Goal: Task Accomplishment & Management: Use online tool/utility

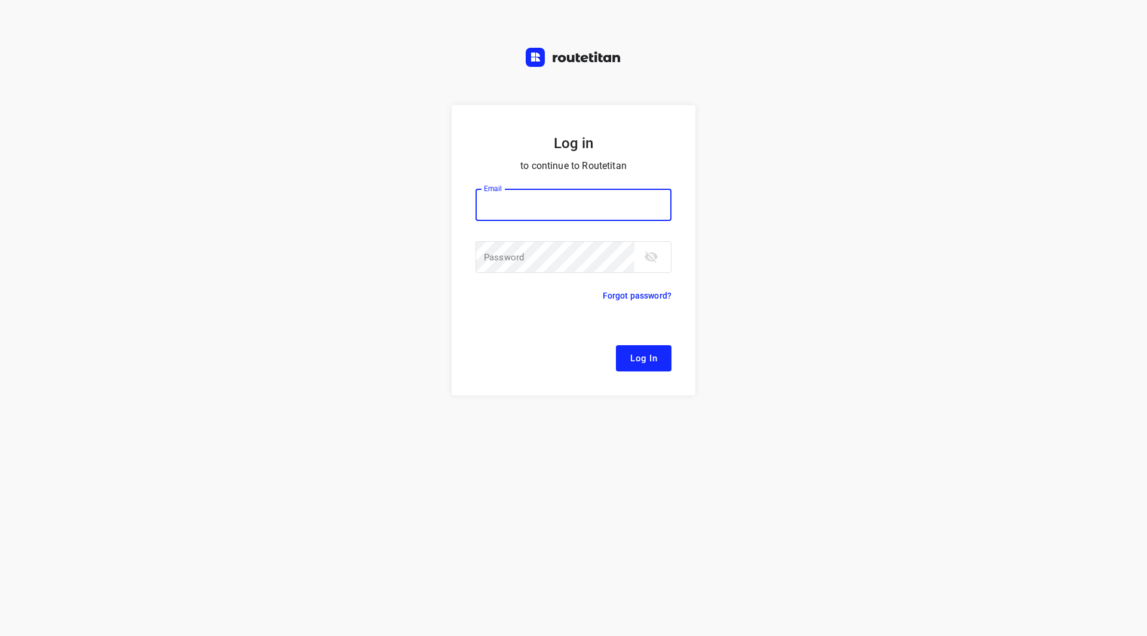
click at [509, 197] on input "email" at bounding box center [574, 205] width 196 height 32
type input "[EMAIL_ADDRESS][DOMAIN_NAME]"
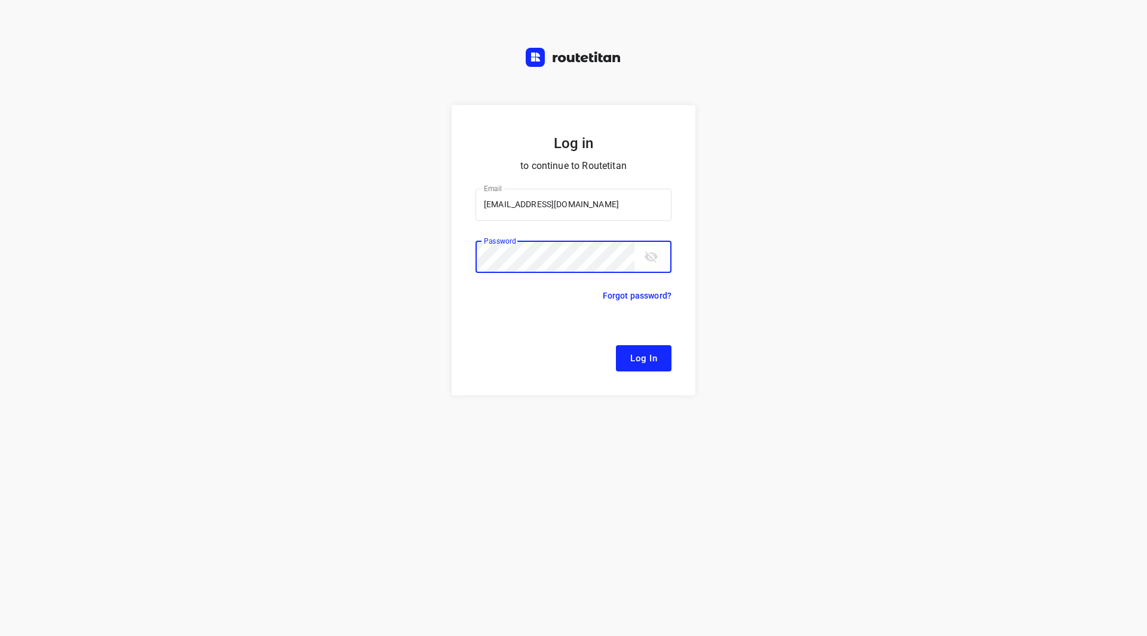
click at [616, 345] on button "Log In" at bounding box center [644, 358] width 56 height 26
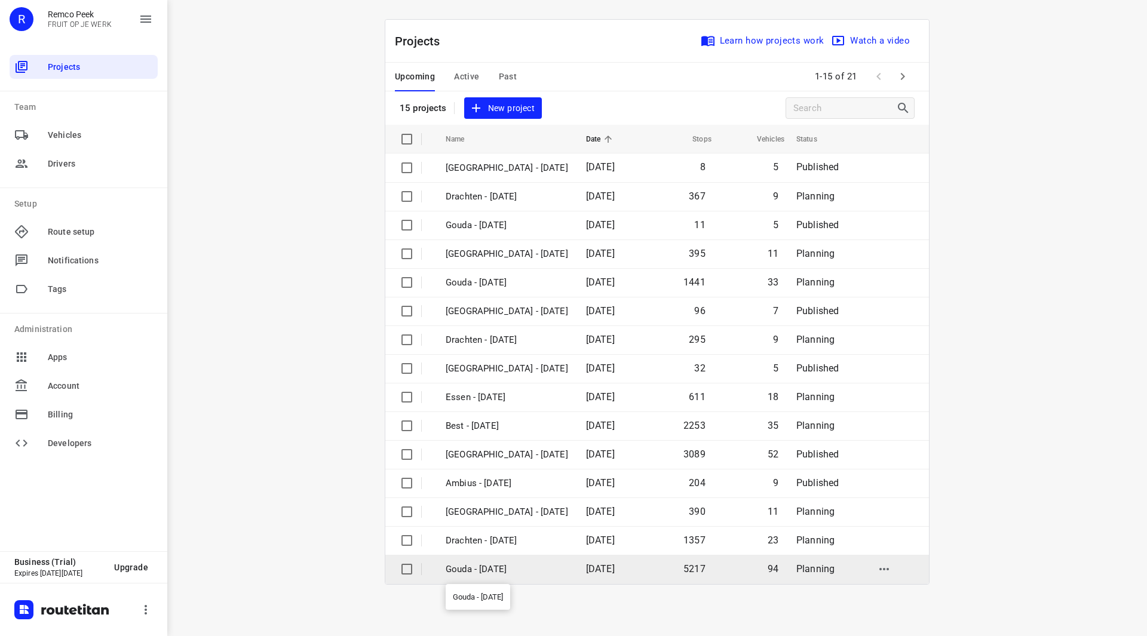
click at [497, 568] on p "Gouda - [DATE]" at bounding box center [507, 570] width 122 height 14
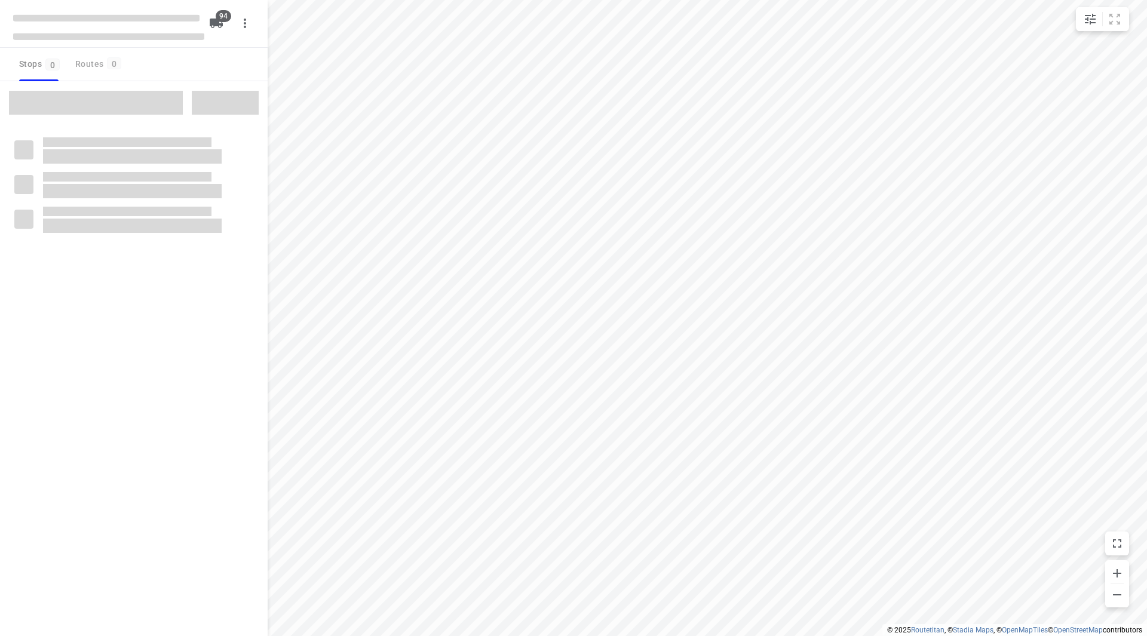
checkbox input "true"
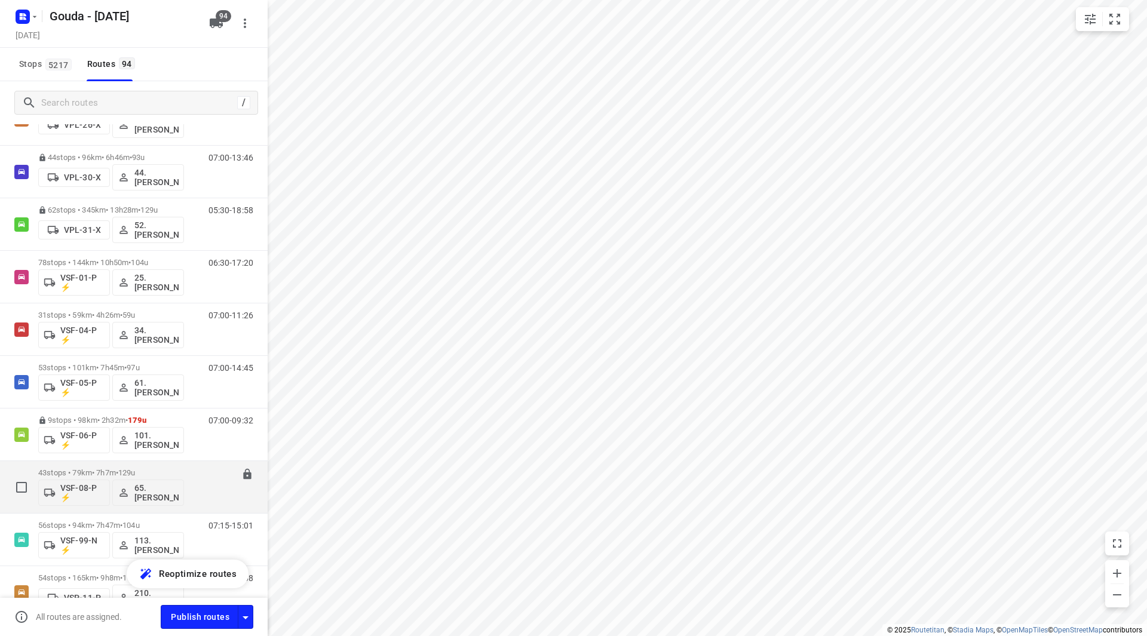
scroll to position [4339, 0]
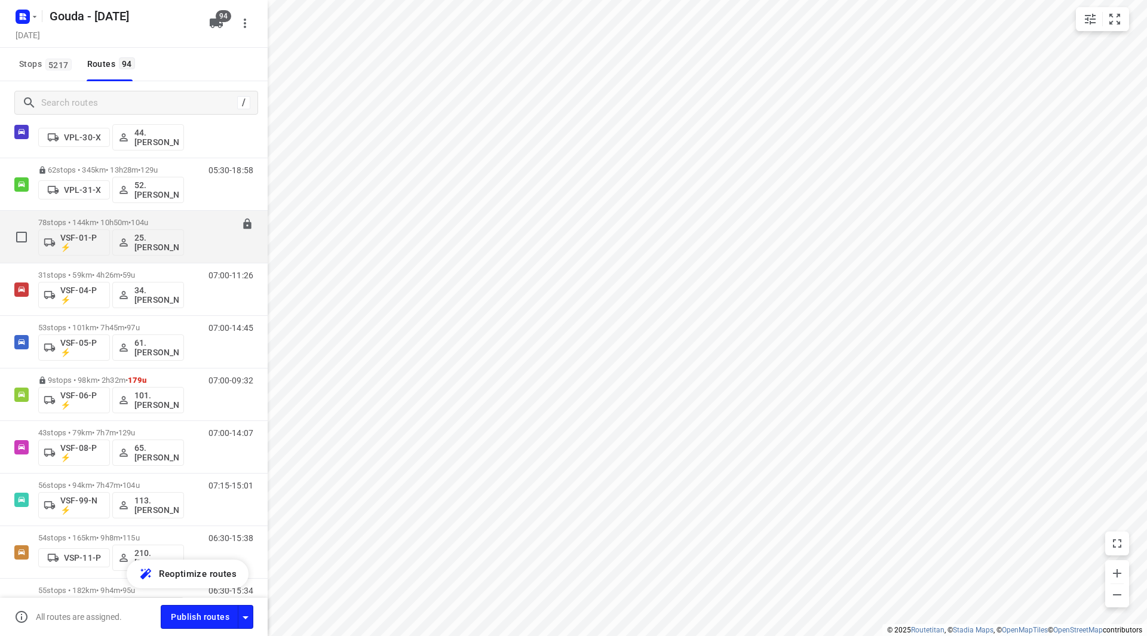
click at [91, 219] on p "78 stops • 144km • 10h50m • 104u" at bounding box center [111, 222] width 146 height 9
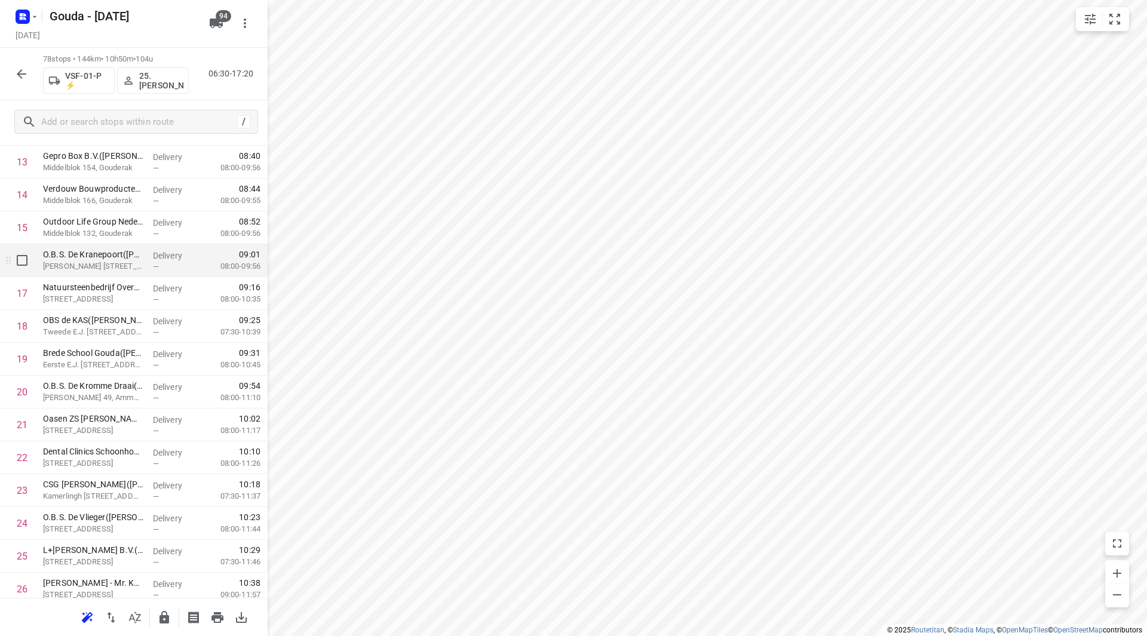
scroll to position [478, 0]
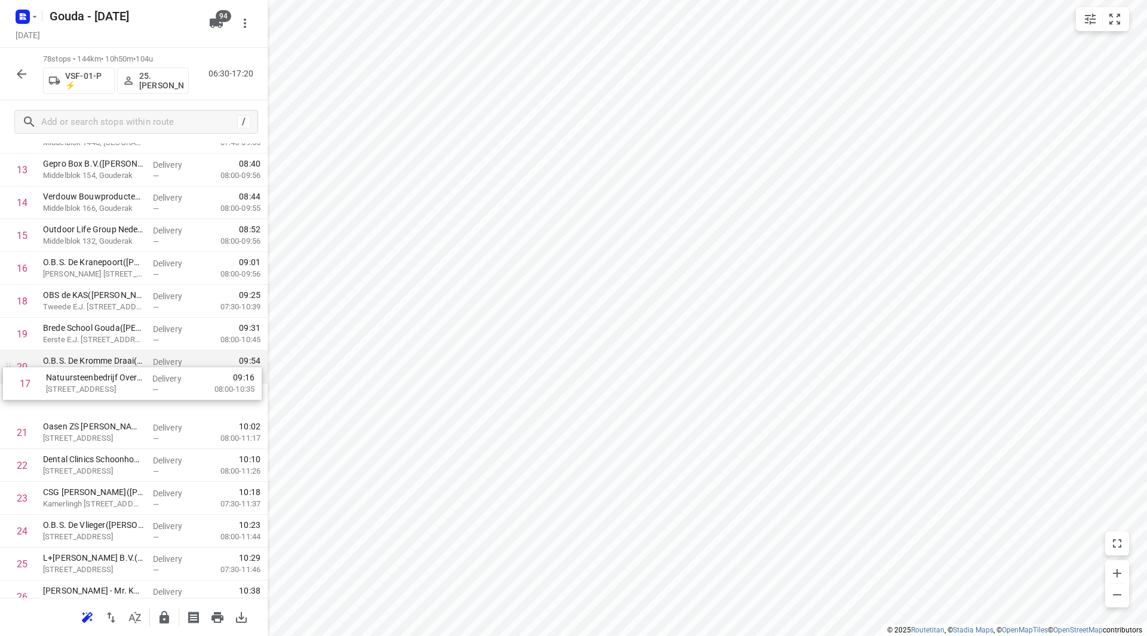
drag, startPoint x: 115, startPoint y: 307, endPoint x: 118, endPoint y: 389, distance: 81.9
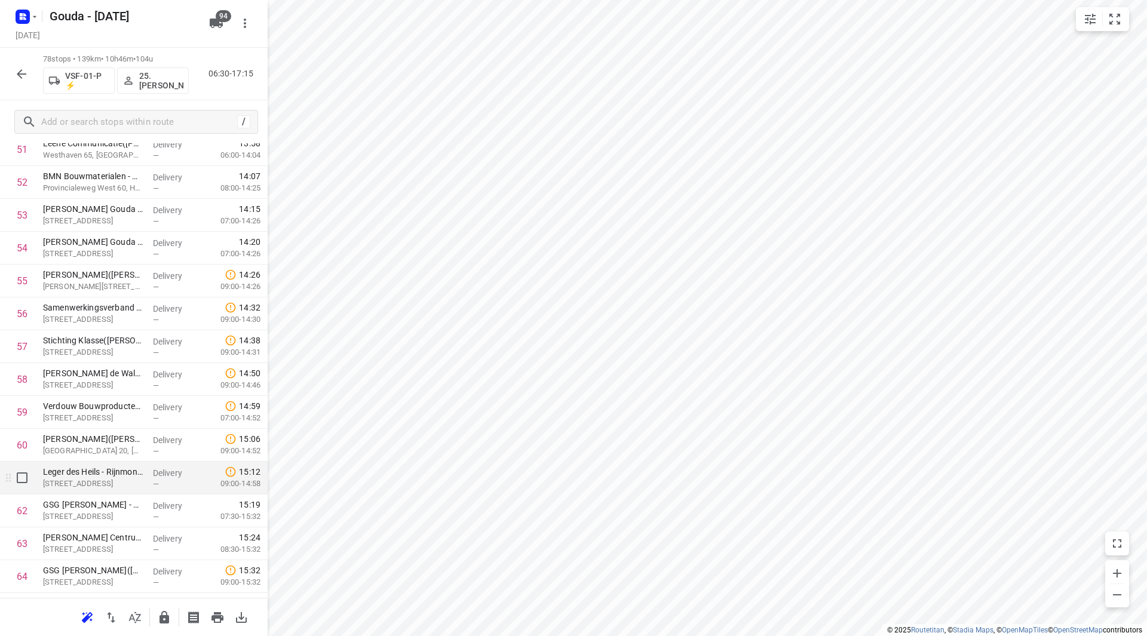
scroll to position [1673, 0]
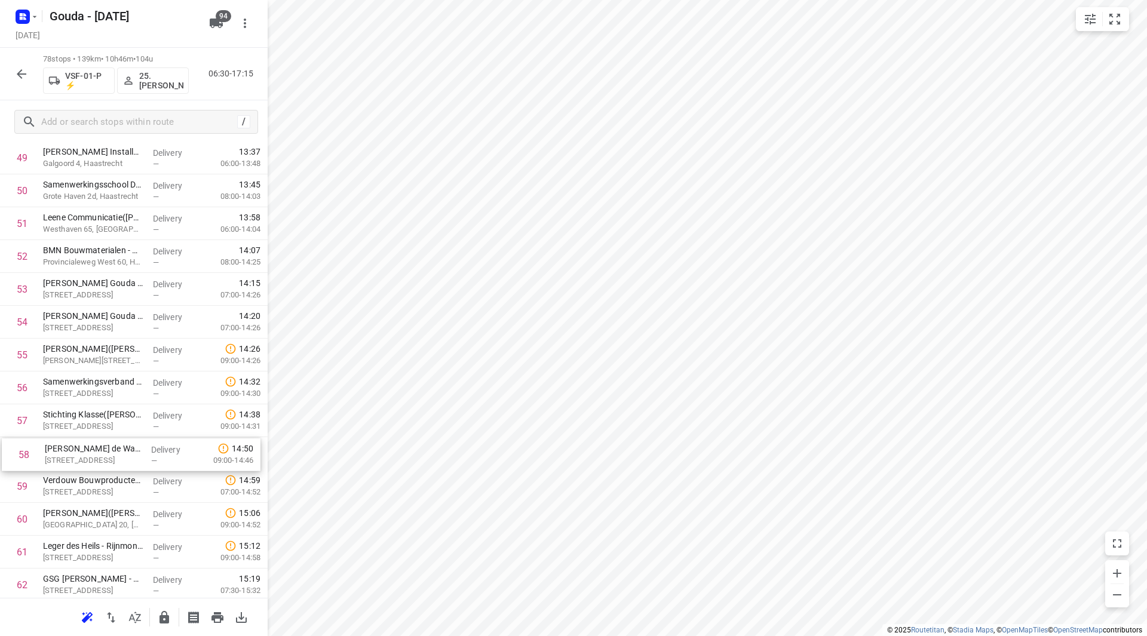
drag, startPoint x: 62, startPoint y: 226, endPoint x: 69, endPoint y: 460, distance: 233.8
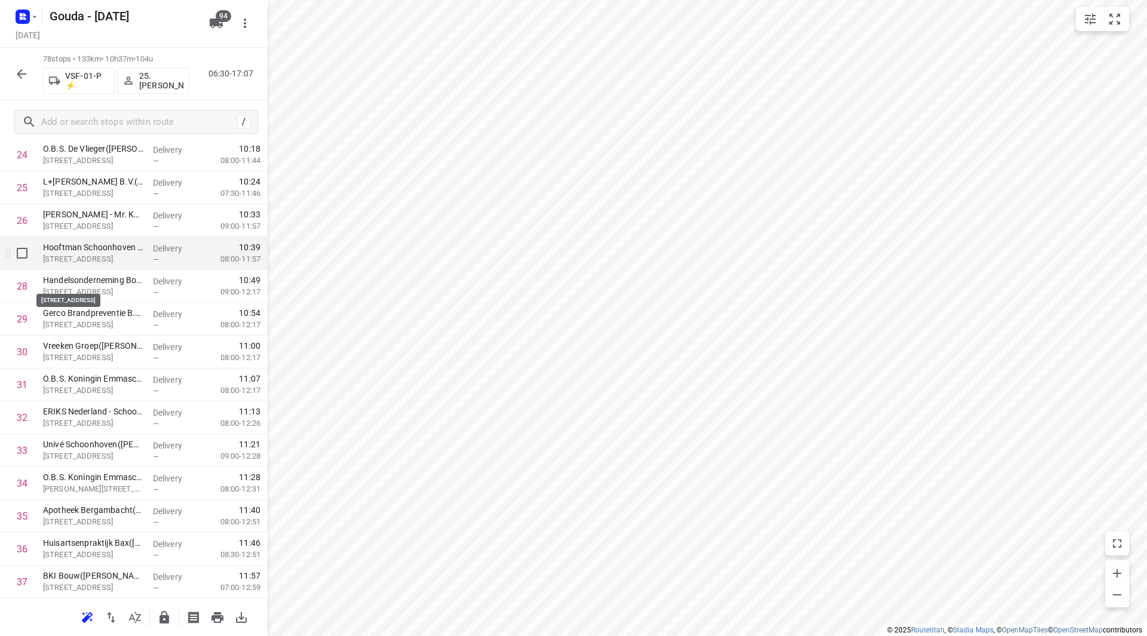
scroll to position [834, 0]
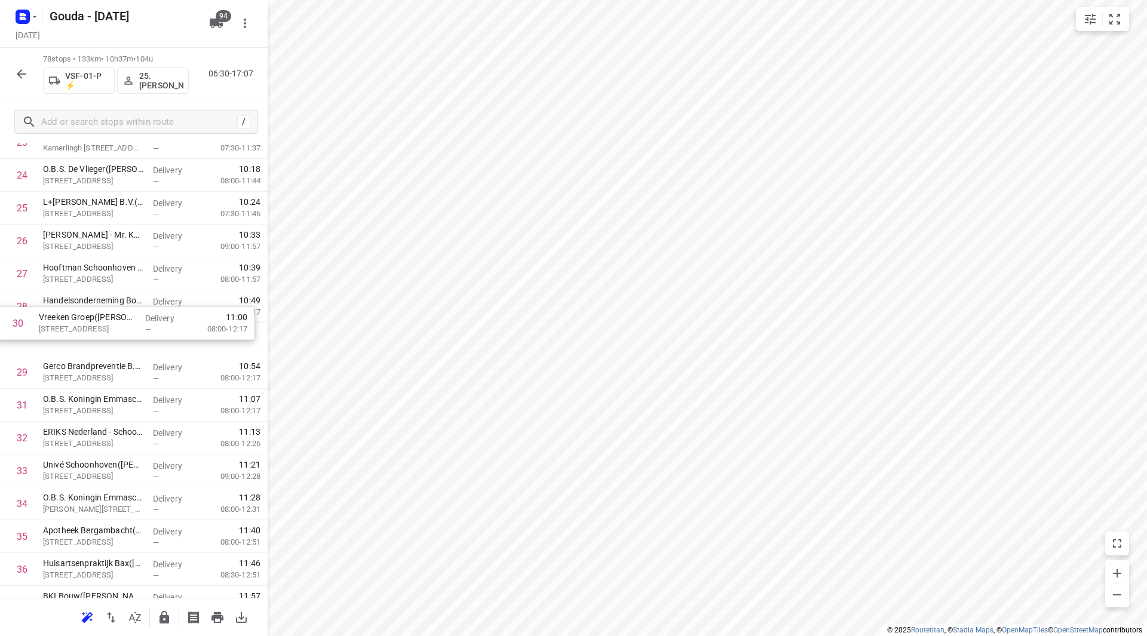
drag, startPoint x: 82, startPoint y: 377, endPoint x: 82, endPoint y: 320, distance: 57.4
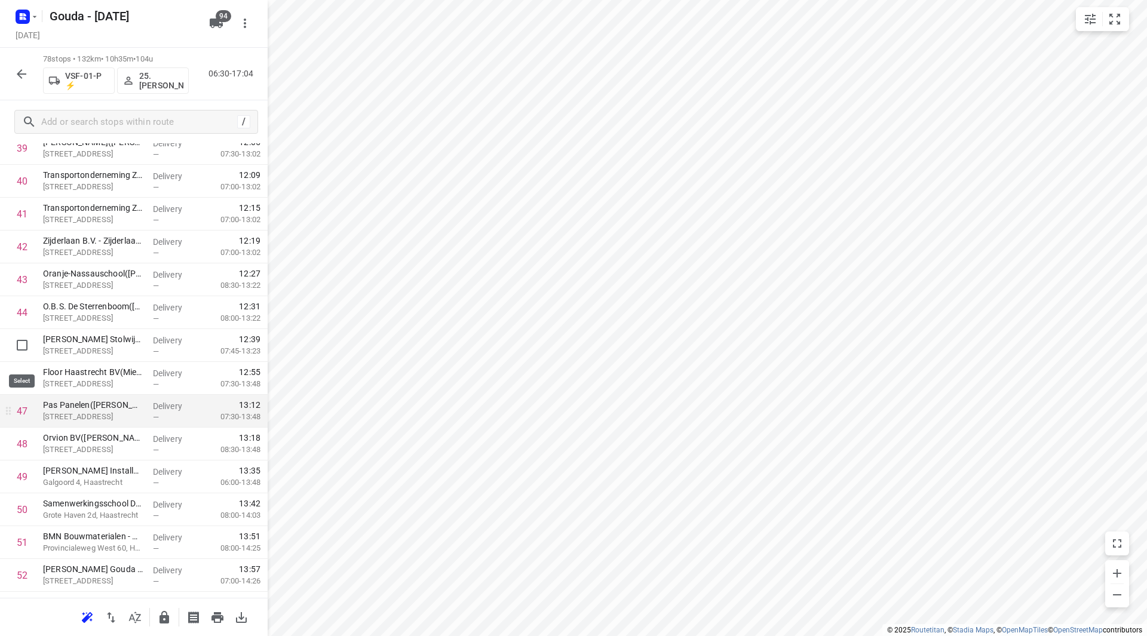
scroll to position [1372, 0]
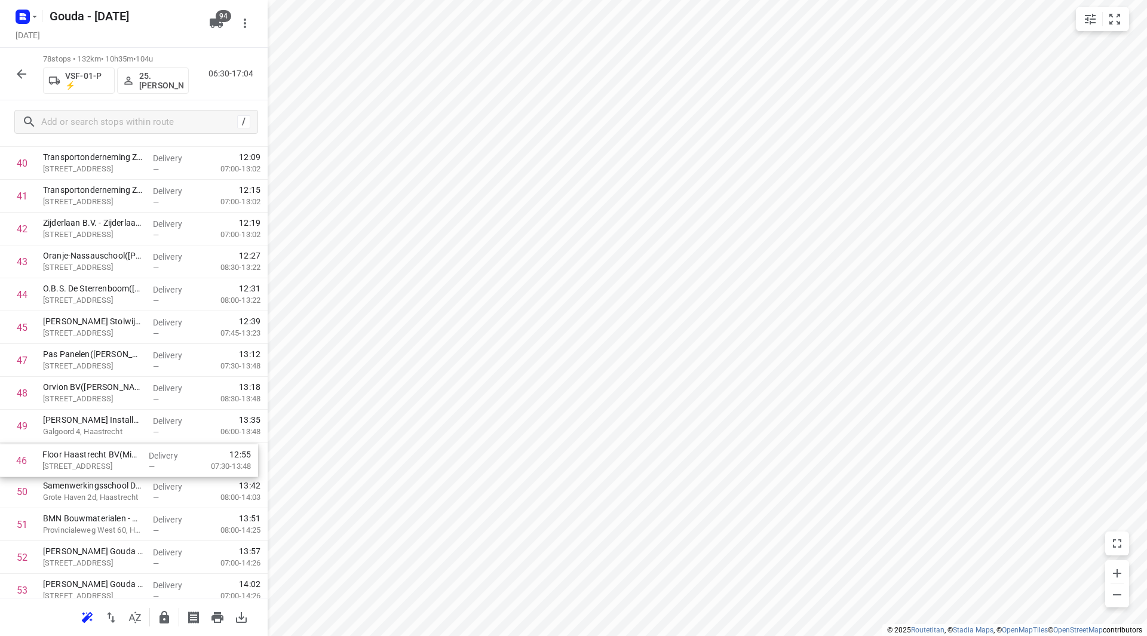
drag, startPoint x: 99, startPoint y: 359, endPoint x: 99, endPoint y: 459, distance: 100.4
click at [99, 459] on div "1 Bouwmaat - Gouda([PERSON_NAME]) [STREET_ADDRESS], Gouda Delivery — 06:36 07:0…" at bounding box center [134, 146] width 268 height 2563
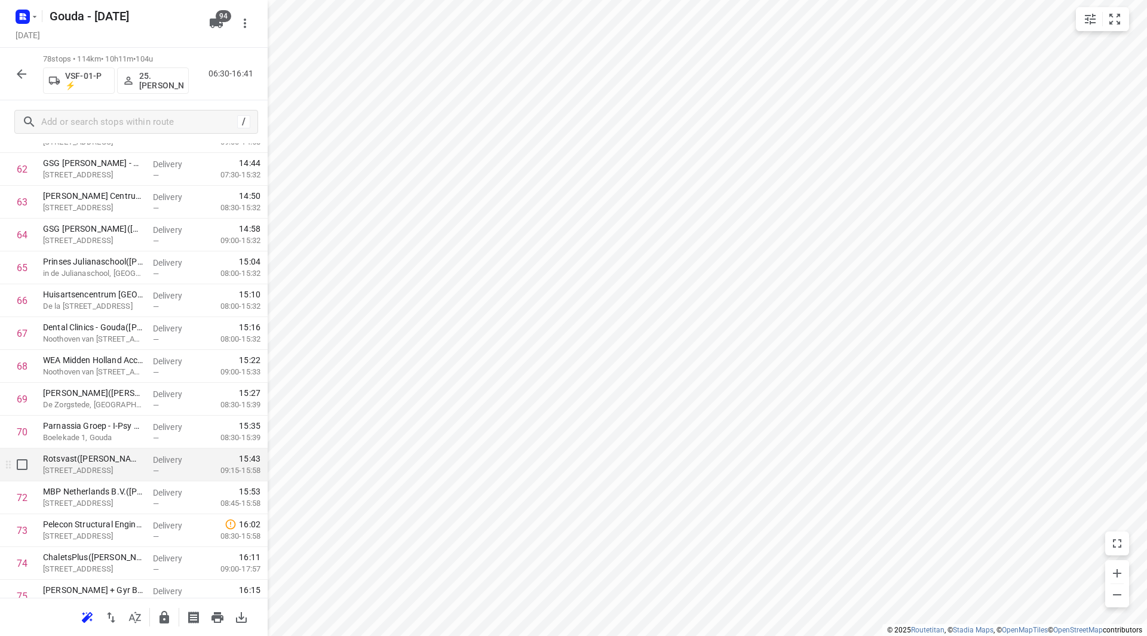
scroll to position [2149, 0]
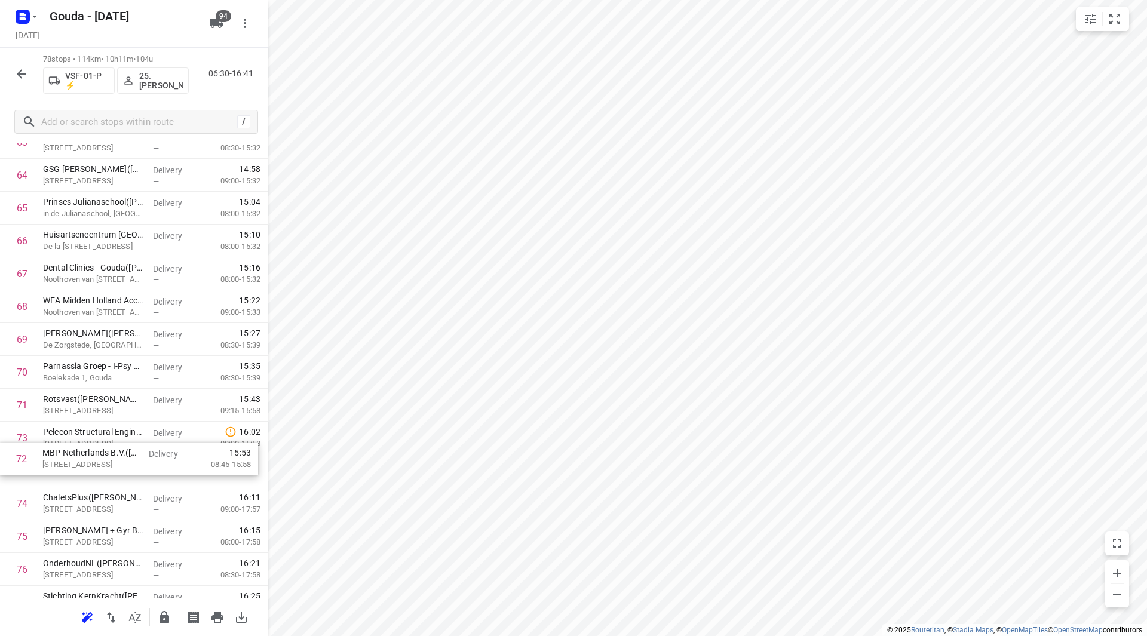
drag, startPoint x: 68, startPoint y: 440, endPoint x: 67, endPoint y: 477, distance: 37.1
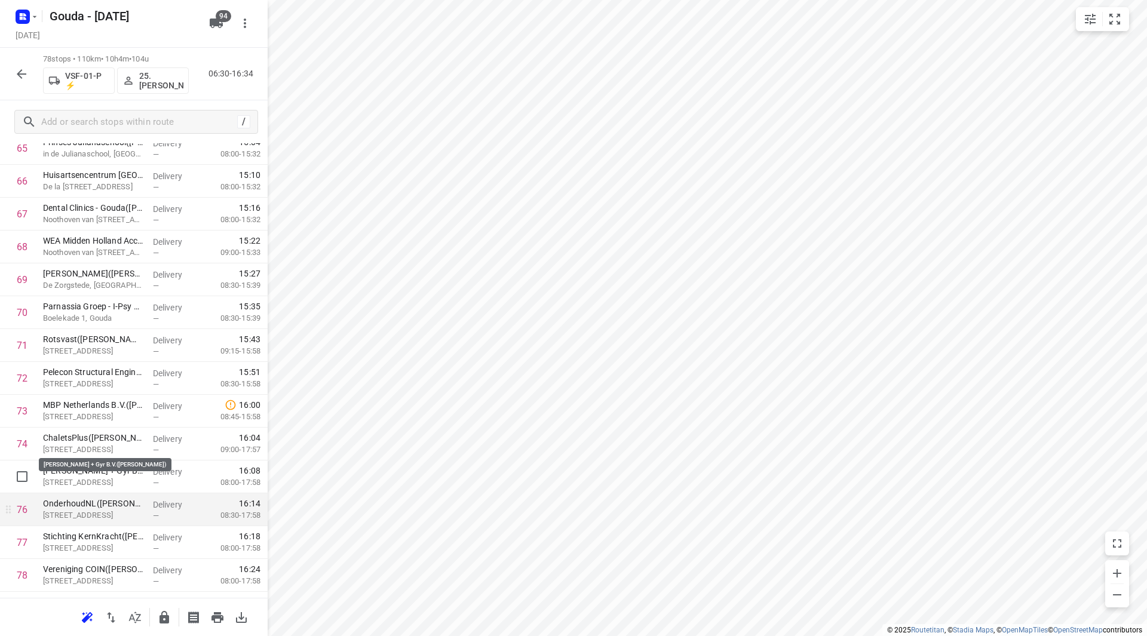
scroll to position [2235, 0]
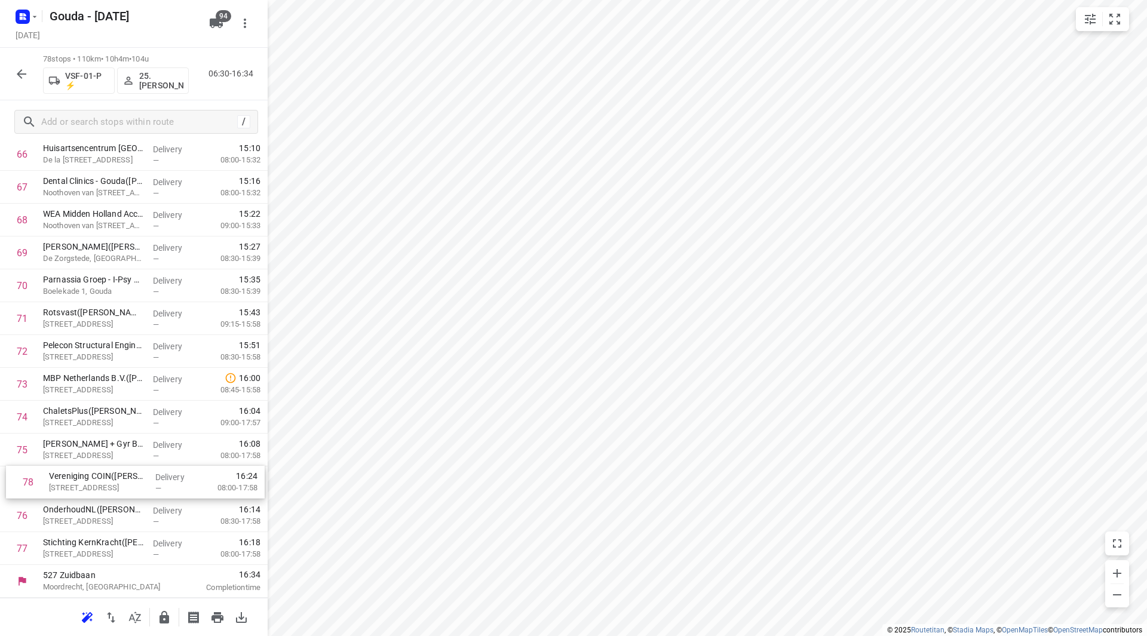
drag, startPoint x: 92, startPoint y: 532, endPoint x: 99, endPoint y: 478, distance: 54.2
click at [162, 611] on icon "button" at bounding box center [164, 618] width 14 height 14
click at [25, 71] on icon "button" at bounding box center [21, 74] width 14 height 14
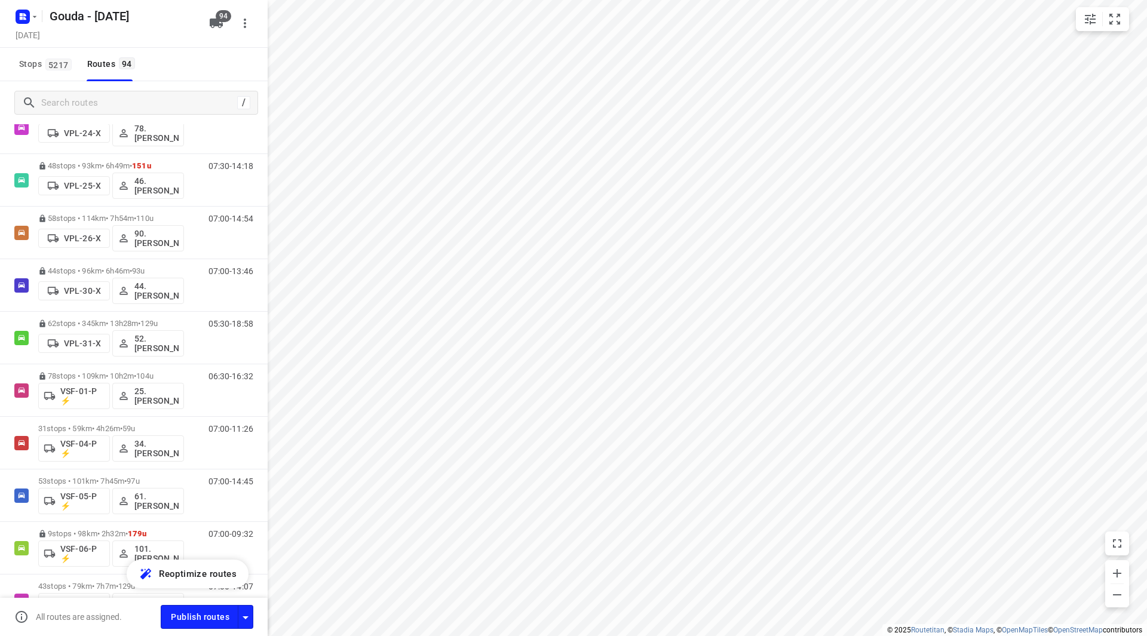
scroll to position [4192, 0]
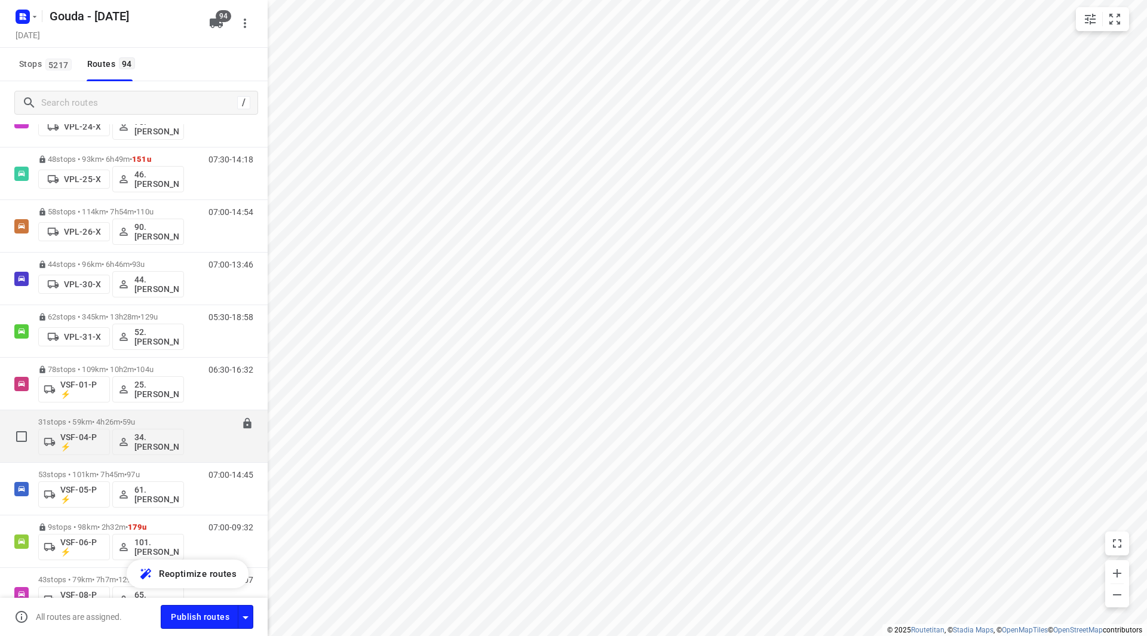
click at [99, 414] on div "31 stops • 59km • 4h26m • 59u VSF-04-P ⚡ 34.[PERSON_NAME]" at bounding box center [111, 437] width 146 height 50
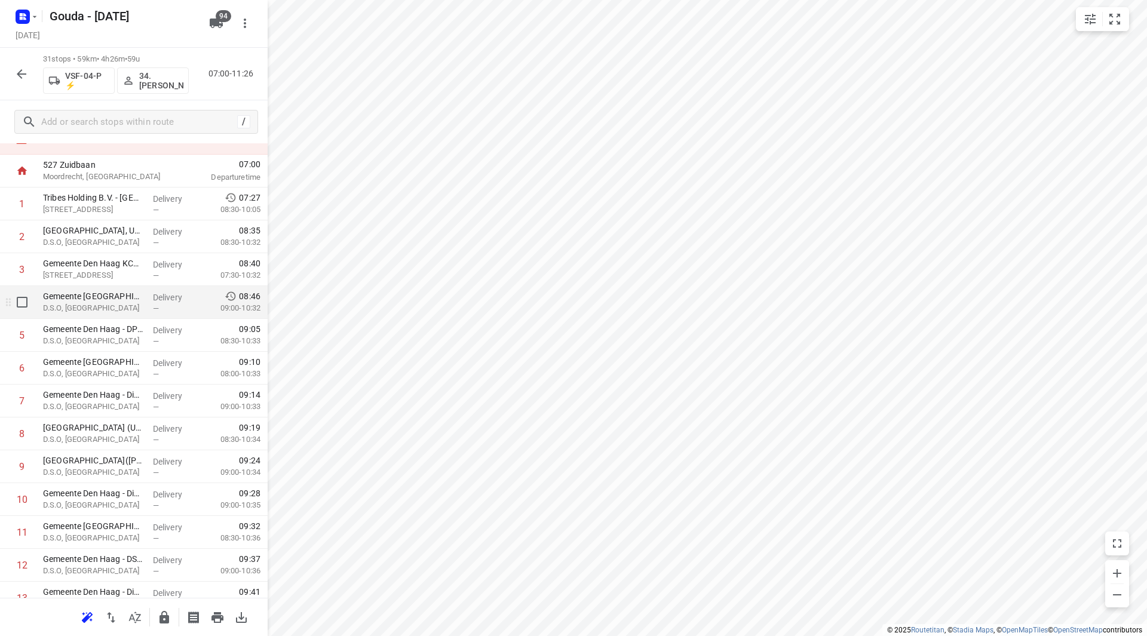
scroll to position [60, 0]
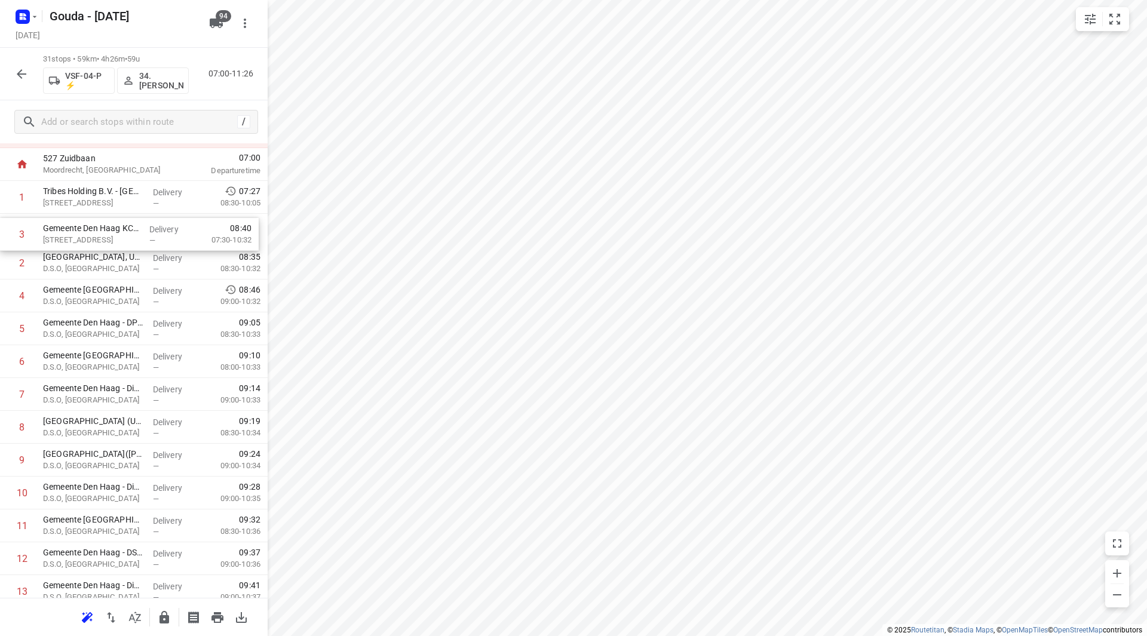
drag, startPoint x: 109, startPoint y: 262, endPoint x: 113, endPoint y: 246, distance: 15.9
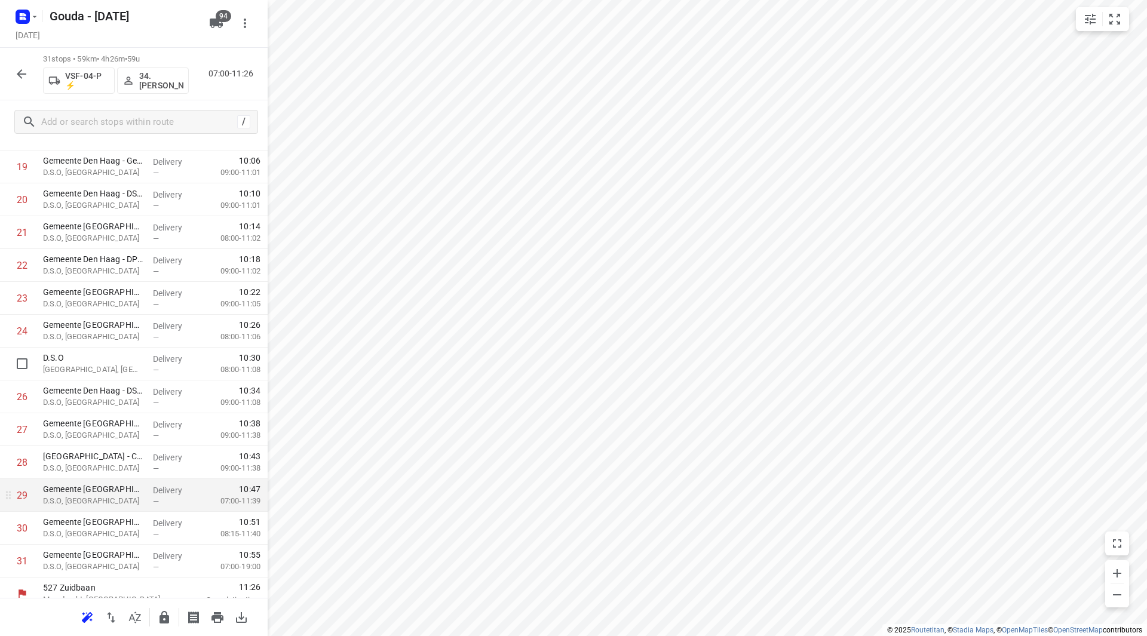
scroll to position [691, 0]
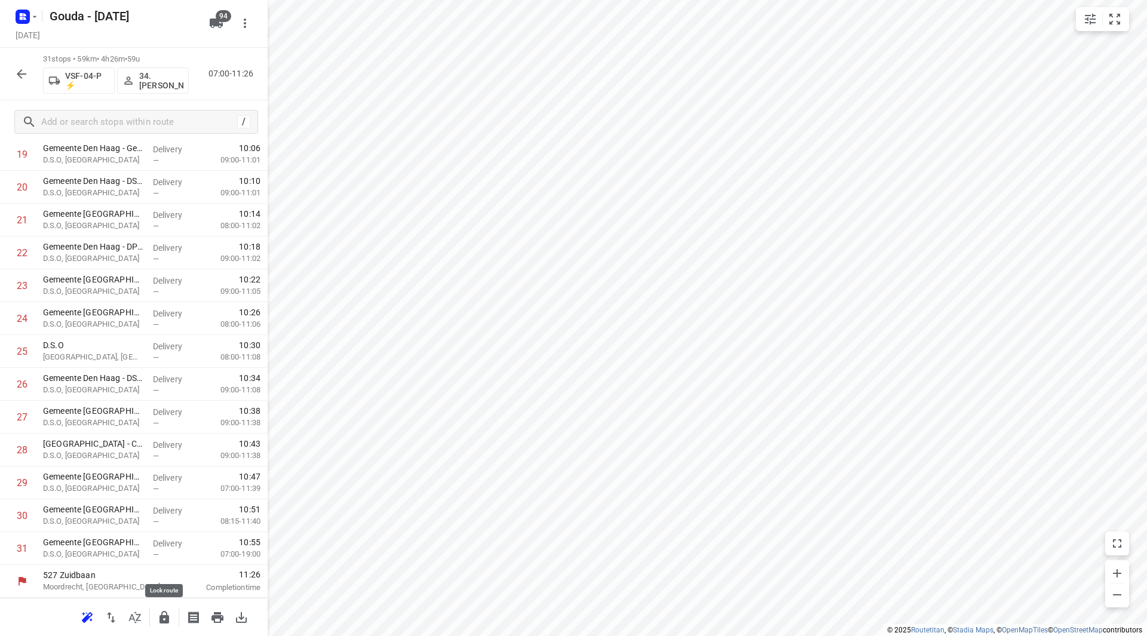
click at [167, 623] on icon "button" at bounding box center [165, 617] width 10 height 13
click at [22, 72] on icon "button" at bounding box center [21, 74] width 14 height 14
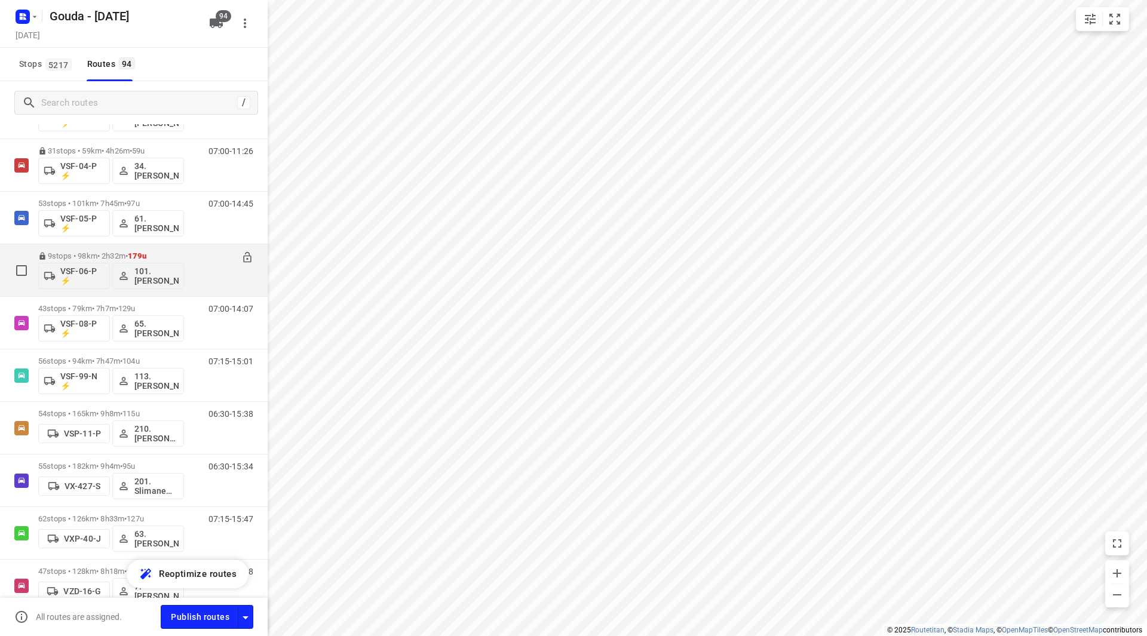
scroll to position [4458, 0]
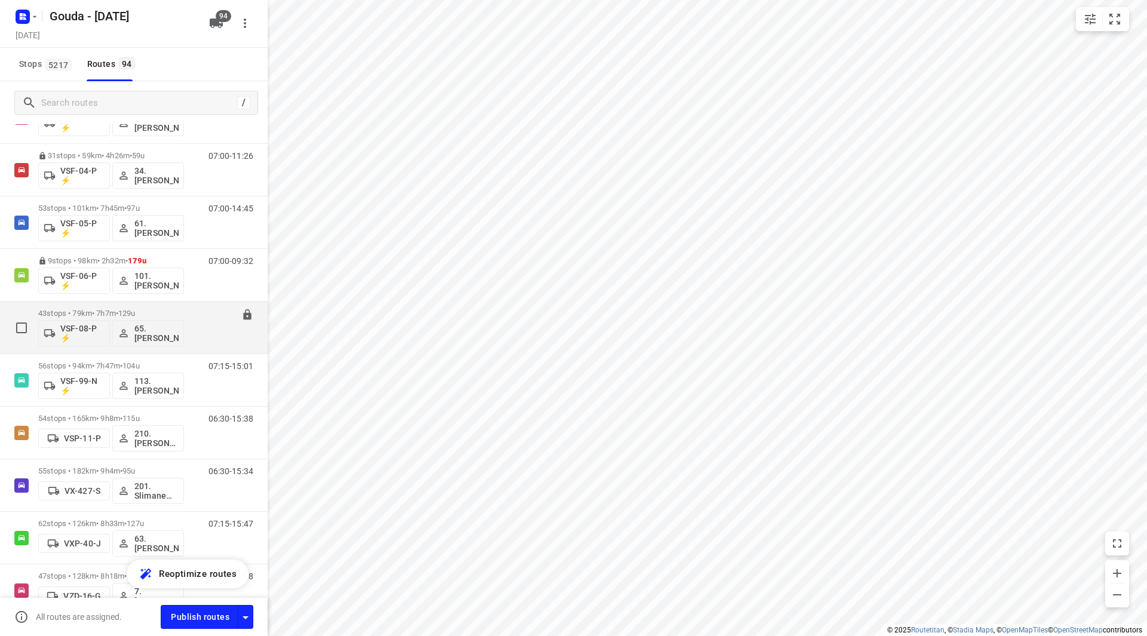
click at [108, 308] on div "43 stops • 79km • 7h7m • 129u VSF-08-P ⚡ 65. [PERSON_NAME]" at bounding box center [111, 328] width 146 height 50
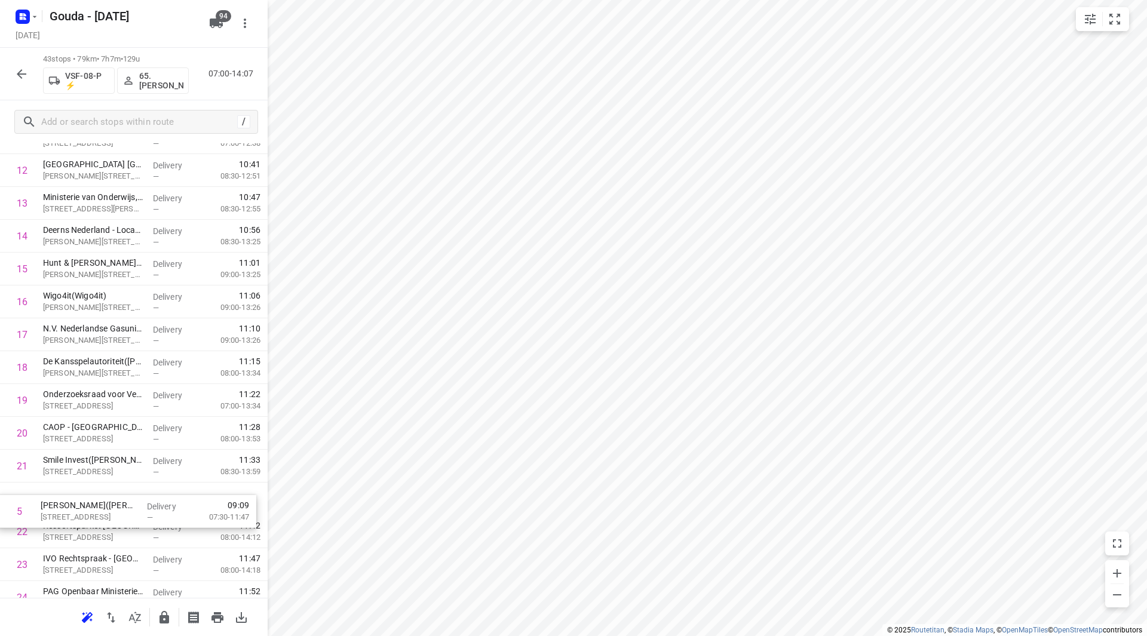
scroll to position [415, 0]
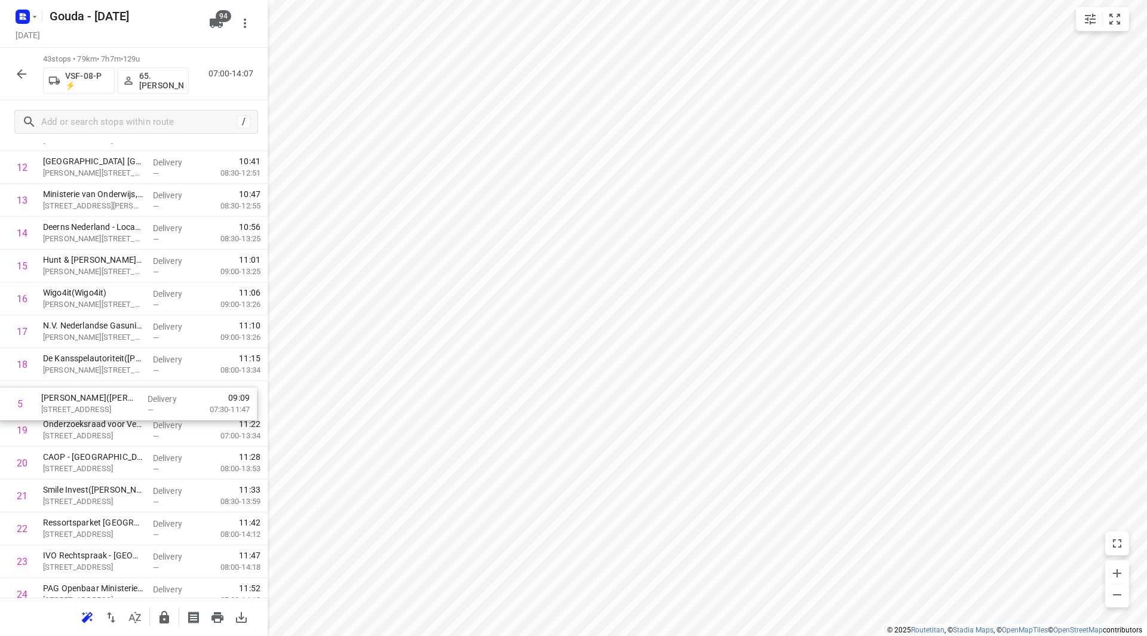
drag, startPoint x: 90, startPoint y: 329, endPoint x: 88, endPoint y: 411, distance: 81.9
click at [88, 411] on div "1 Siemens Nederland - [GEOGRAPHIC_DATA] SI-EA([PERSON_NAME] / [PERSON_NAME] ) P…" at bounding box center [134, 529] width 268 height 1413
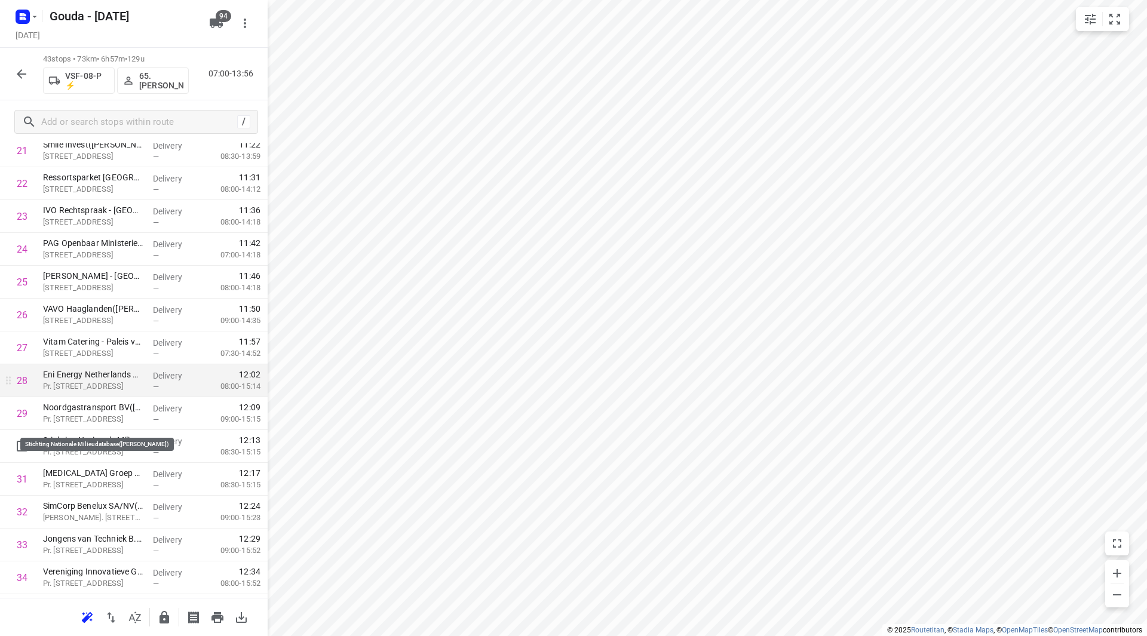
scroll to position [777, 0]
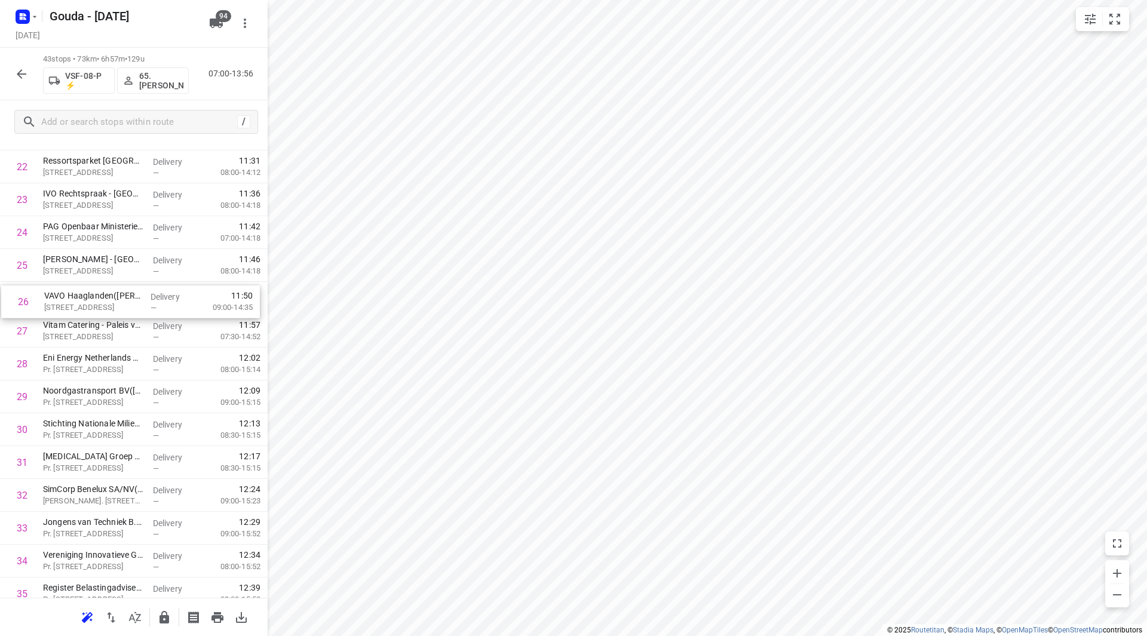
drag, startPoint x: 115, startPoint y: 308, endPoint x: 115, endPoint y: 332, distance: 24.5
click at [117, 319] on div "1 Siemens Nederland - [GEOGRAPHIC_DATA] SI-EA([PERSON_NAME] / [PERSON_NAME] ) P…" at bounding box center [134, 166] width 268 height 1413
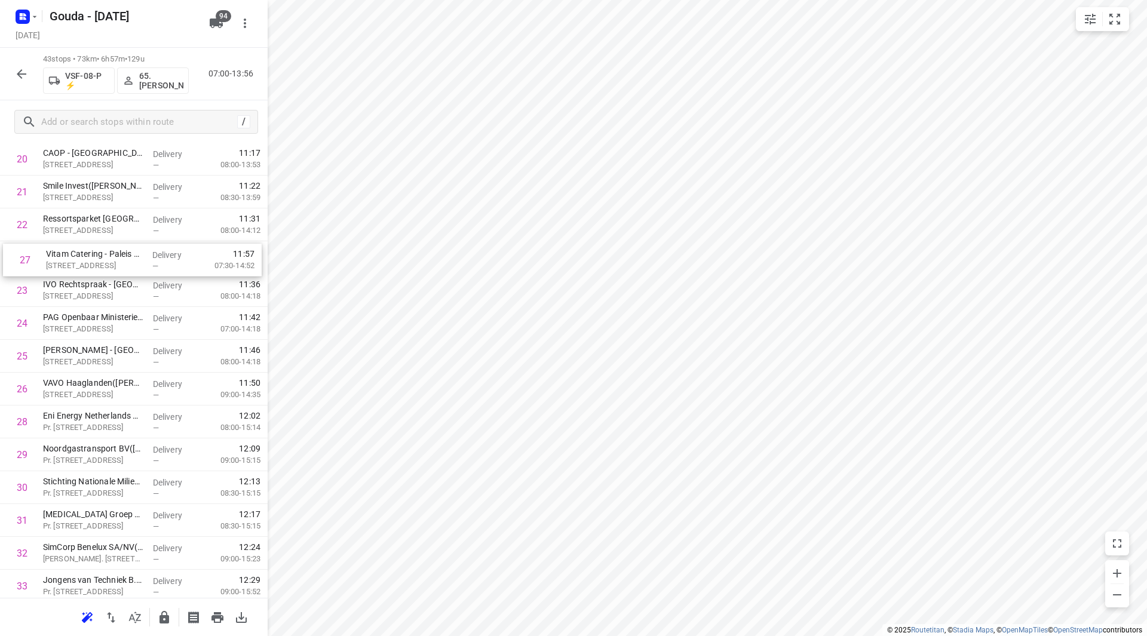
scroll to position [715, 0]
drag, startPoint x: 113, startPoint y: 341, endPoint x: 117, endPoint y: 271, distance: 70.6
click at [117, 271] on div "1 Siemens Nederland - [GEOGRAPHIC_DATA] SI-EA([PERSON_NAME] / [PERSON_NAME] ) P…" at bounding box center [134, 228] width 268 height 1413
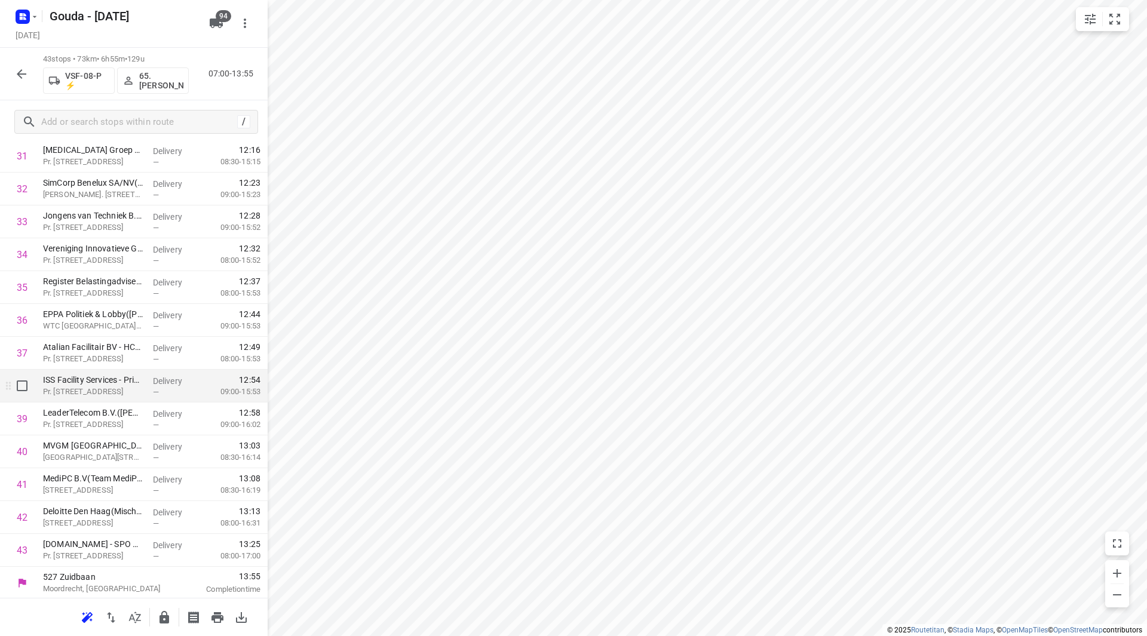
scroll to position [1085, 0]
drag, startPoint x: 106, startPoint y: 552, endPoint x: 97, endPoint y: 388, distance: 163.4
click at [166, 627] on button "button" at bounding box center [164, 618] width 24 height 24
click at [21, 69] on icon "button" at bounding box center [21, 74] width 14 height 14
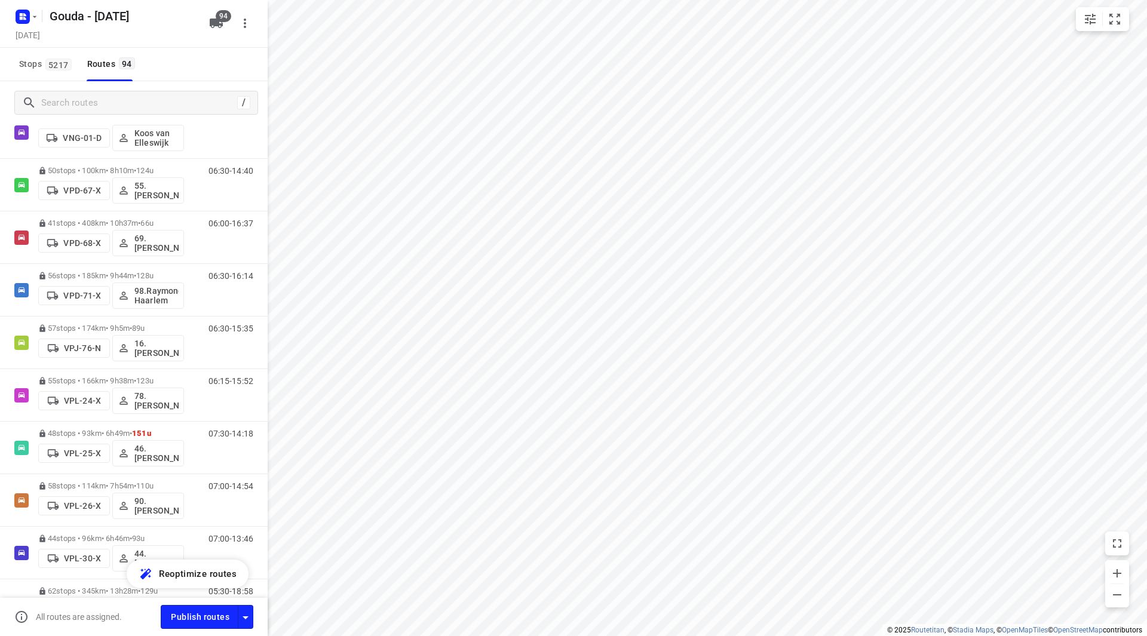
scroll to position [4578, 0]
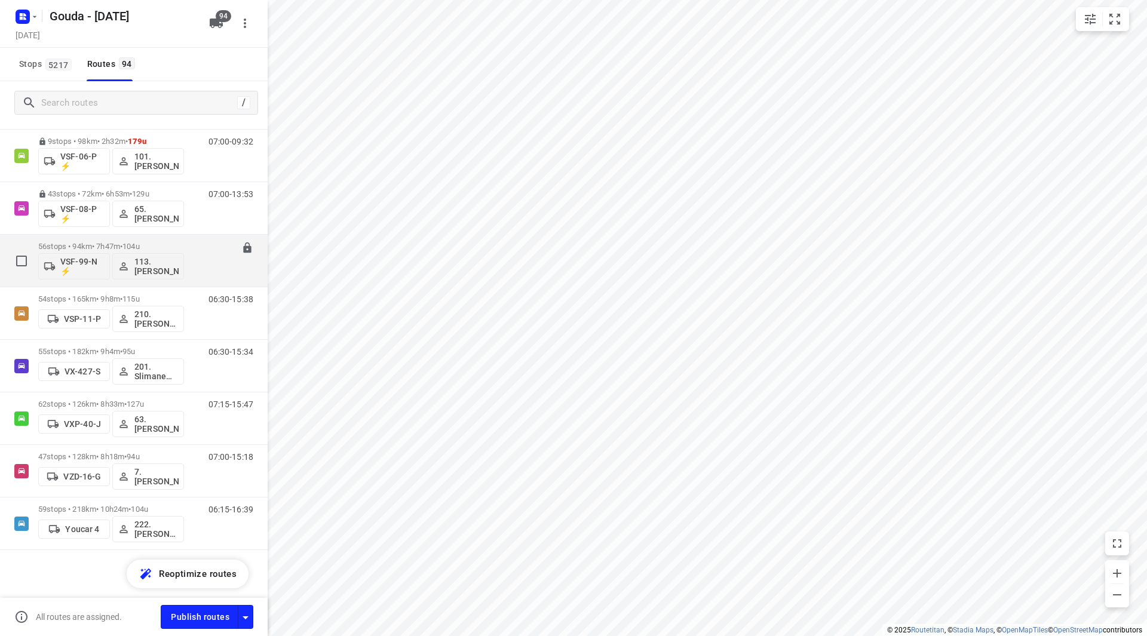
click at [97, 243] on p "56 stops • 94km • 7h47m • 104u" at bounding box center [111, 246] width 146 height 9
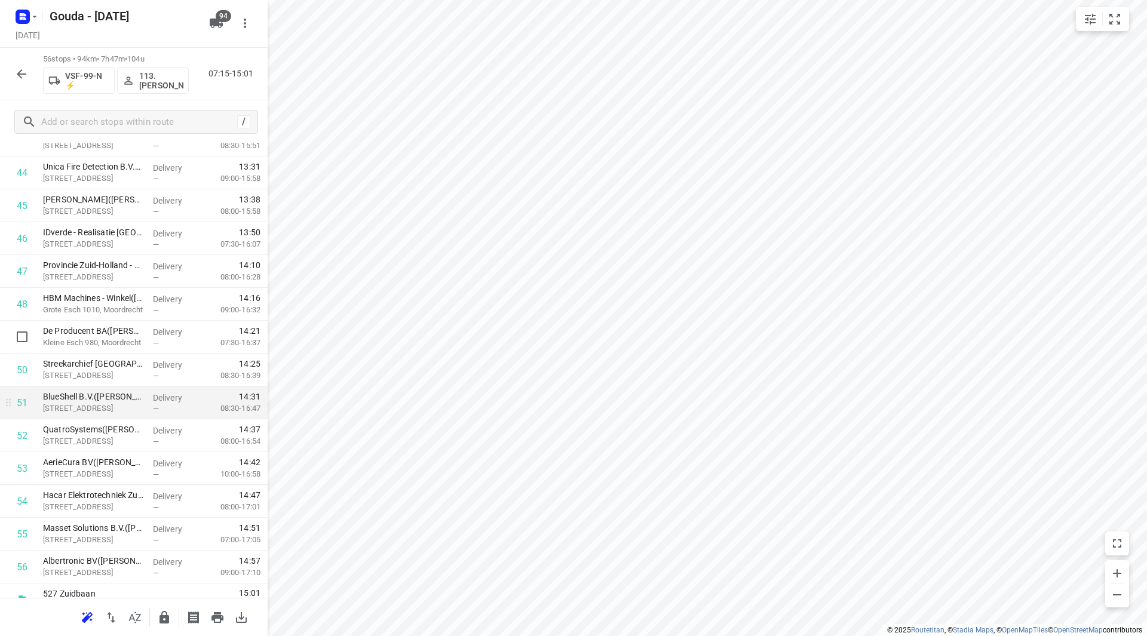
scroll to position [1512, 0]
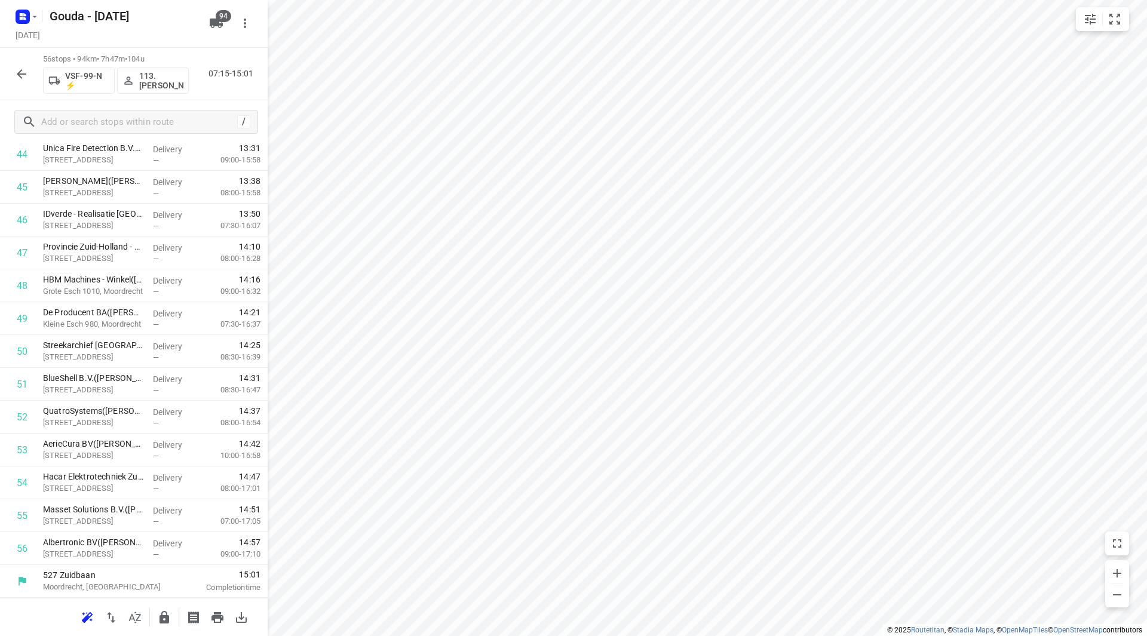
click at [169, 619] on icon "button" at bounding box center [165, 617] width 10 height 13
click at [21, 76] on icon "button" at bounding box center [22, 74] width 10 height 10
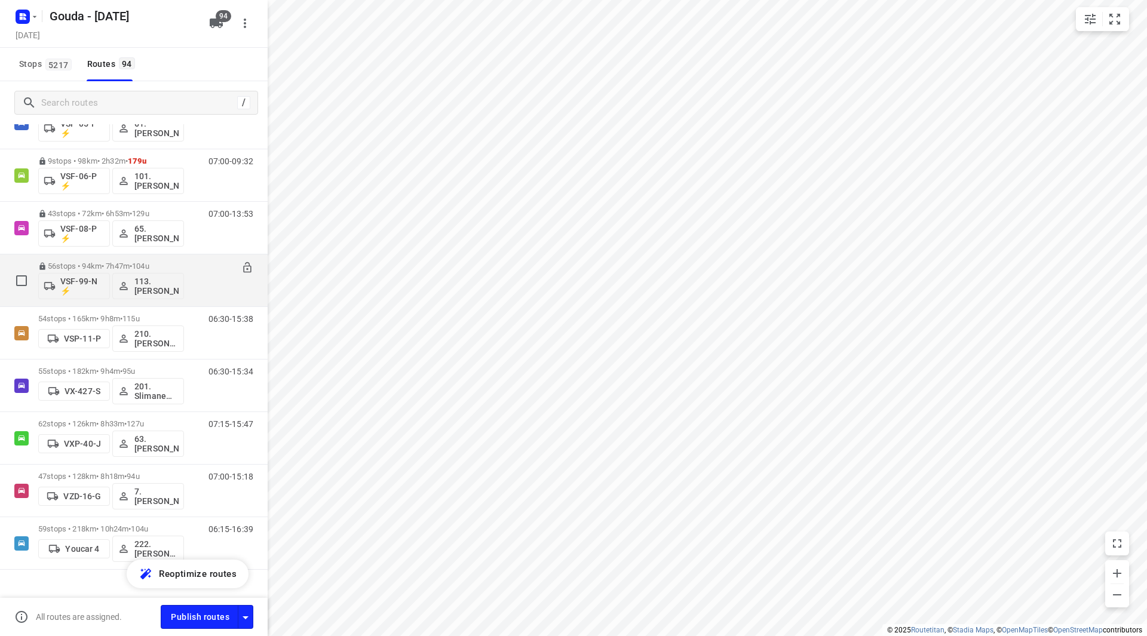
scroll to position [4578, 0]
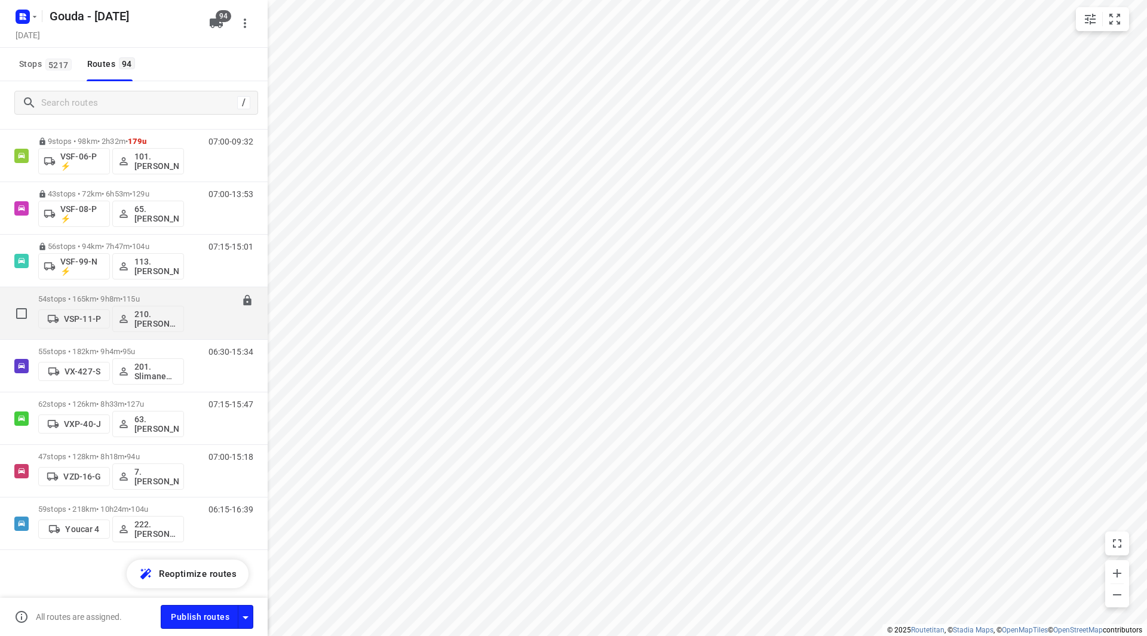
click at [111, 298] on p "54 stops • 165km • 9h8m • 115u" at bounding box center [111, 299] width 146 height 9
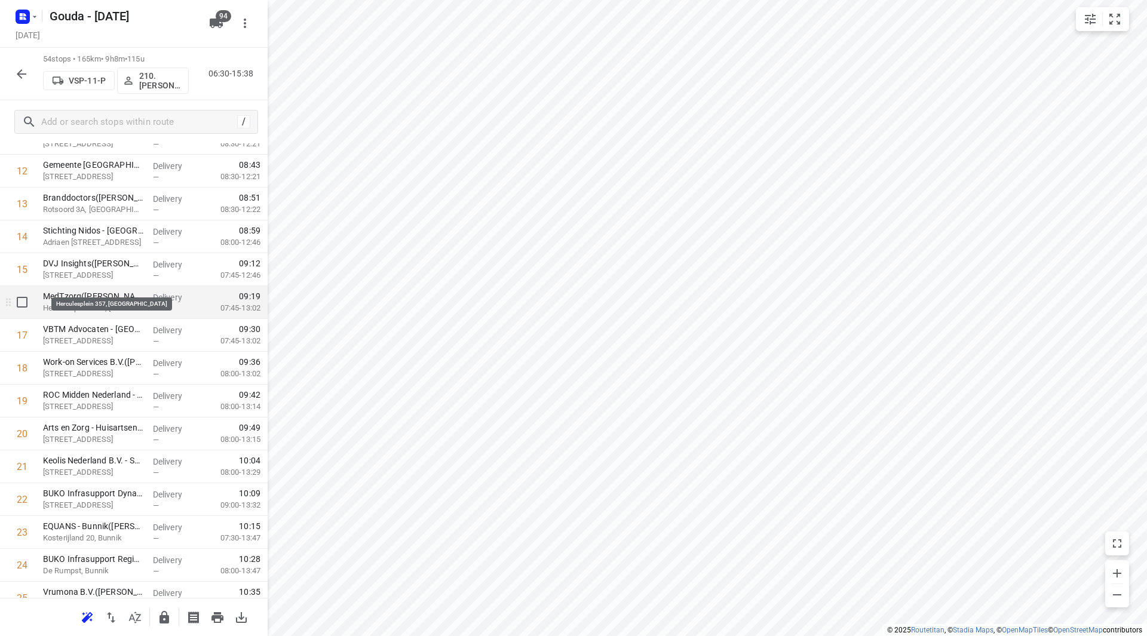
scroll to position [418, 0]
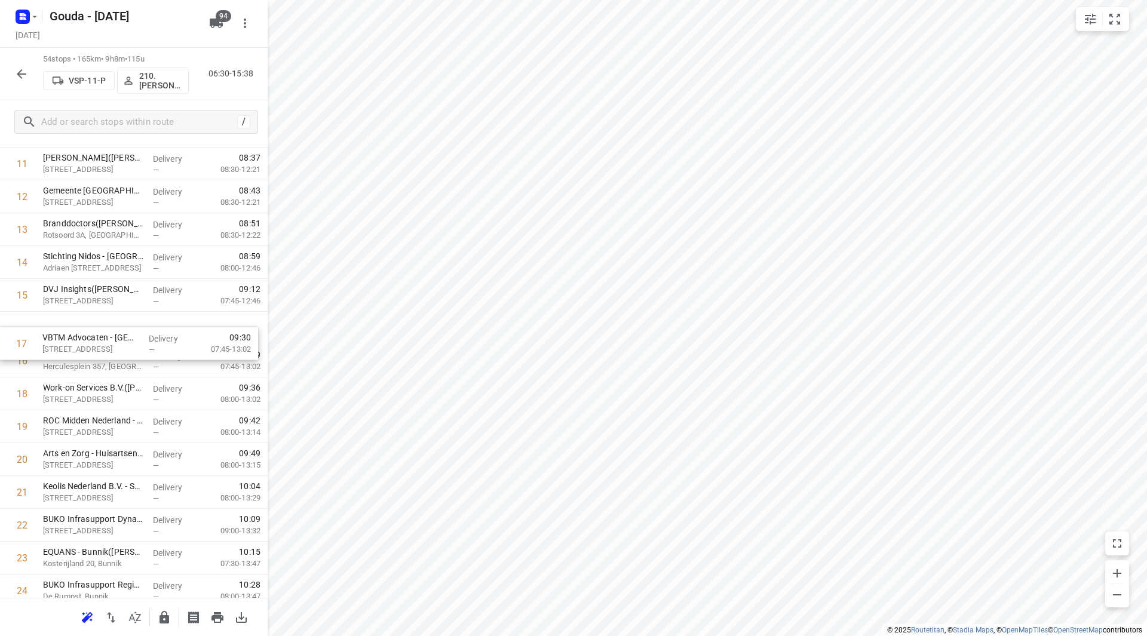
drag, startPoint x: 118, startPoint y: 366, endPoint x: 114, endPoint y: 338, distance: 28.4
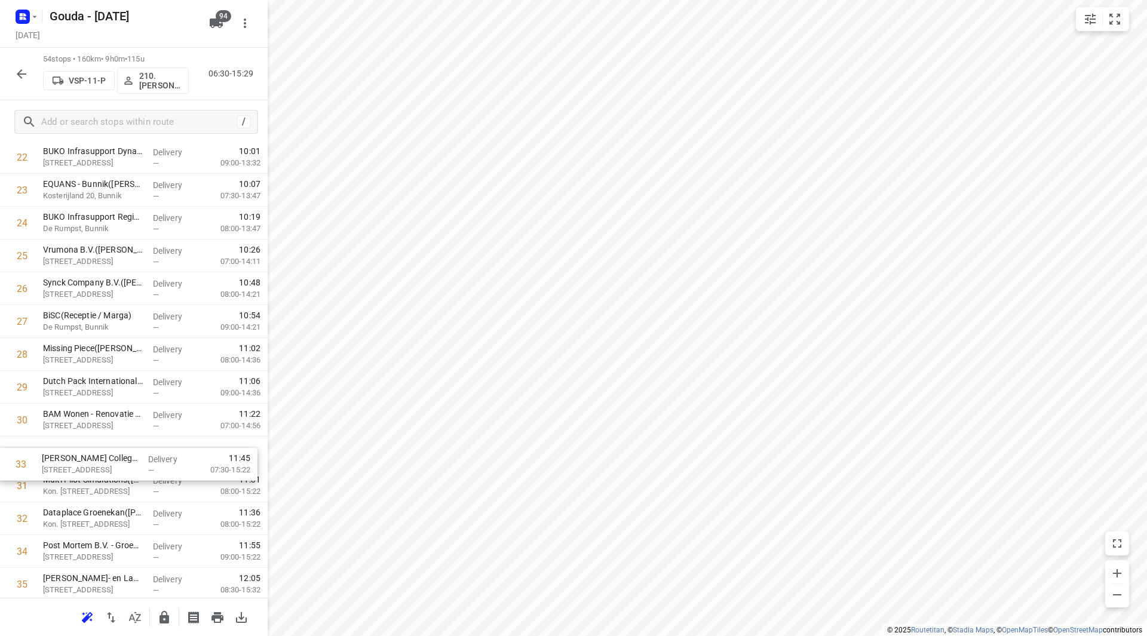
scroll to position [786, 0]
drag, startPoint x: 85, startPoint y: 520, endPoint x: 84, endPoint y: 443, distance: 77.1
click at [84, 443] on div "1 Rijkswaterstaat VWM - Kantoor([PERSON_NAME]) [STREET_ADDRESS] Delivery — 07:0…" at bounding box center [134, 338] width 268 height 1775
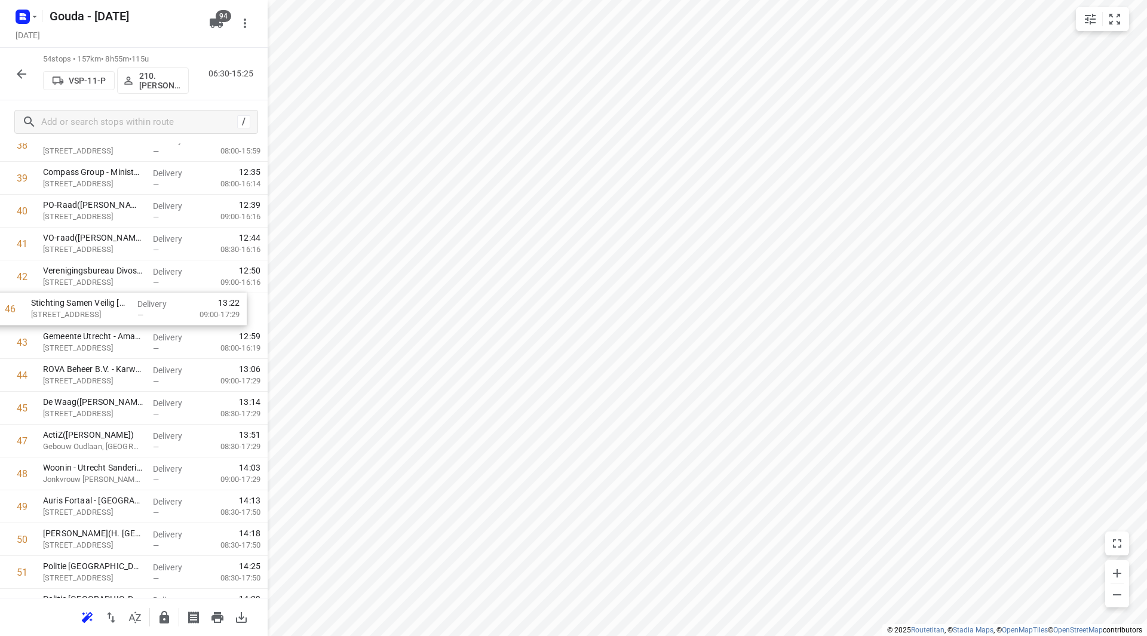
drag, startPoint x: 77, startPoint y: 406, endPoint x: 65, endPoint y: 295, distance: 111.8
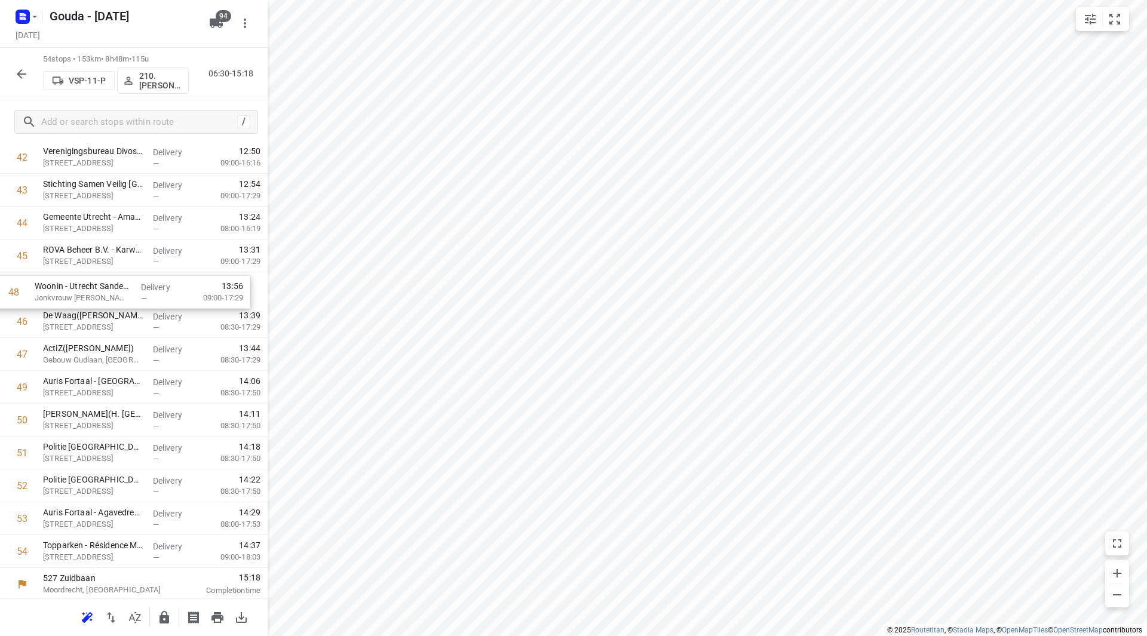
drag, startPoint x: 102, startPoint y: 366, endPoint x: 93, endPoint y: 291, distance: 75.2
click at [167, 615] on icon "button" at bounding box center [165, 617] width 10 height 13
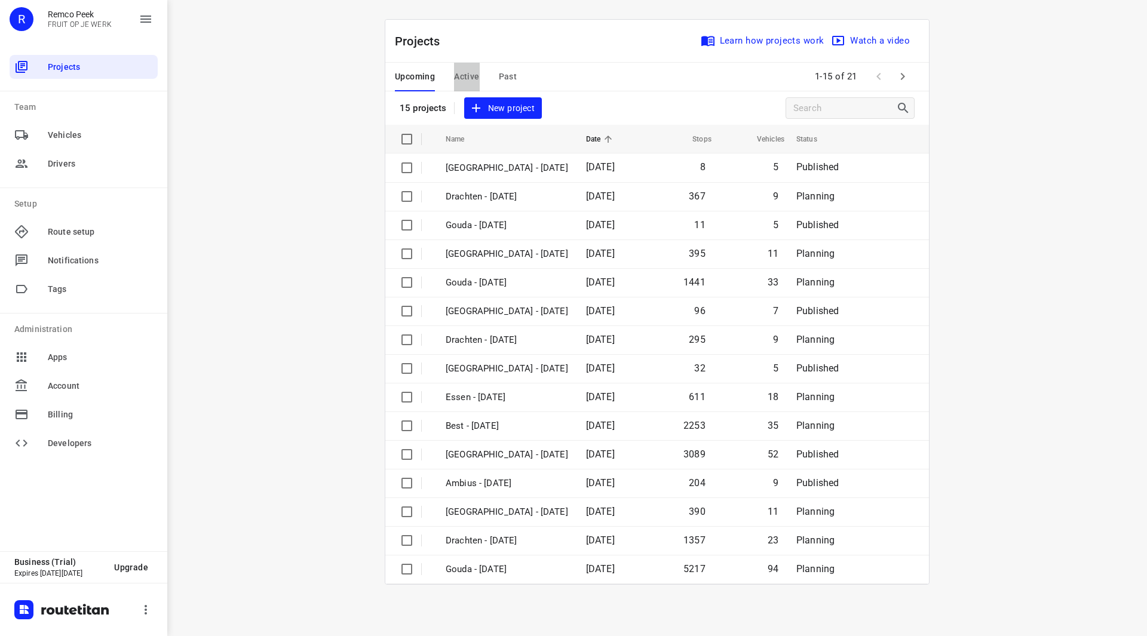
click at [471, 75] on span "Active" at bounding box center [466, 76] width 25 height 15
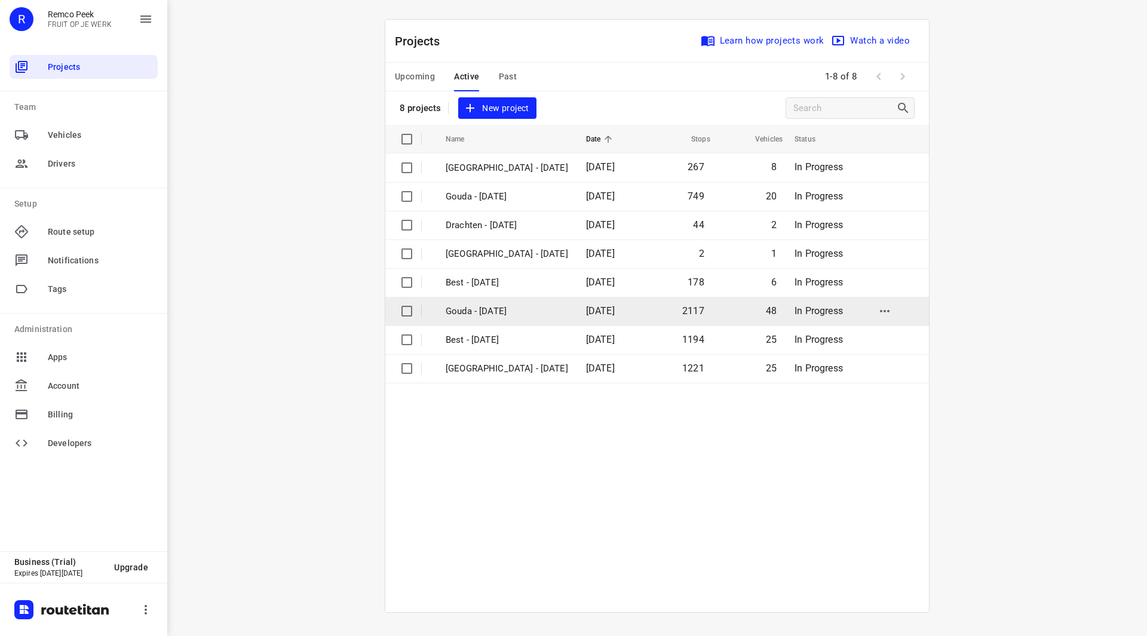
click at [494, 313] on p "Gouda - [DATE]" at bounding box center [507, 312] width 122 height 14
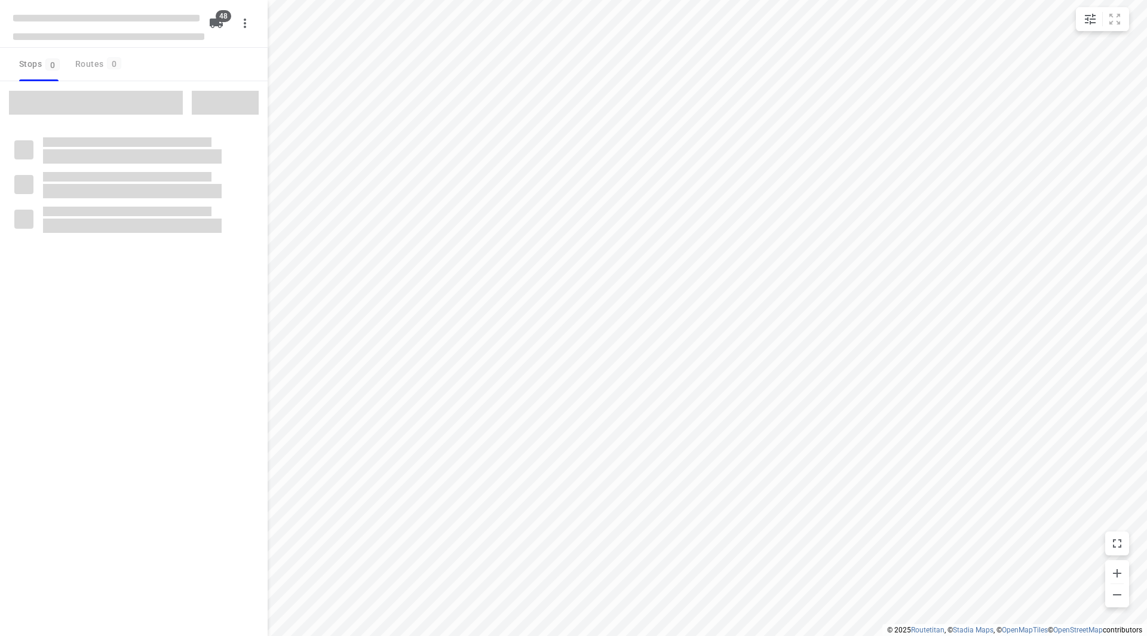
checkbox input "true"
